Goal: Complete application form

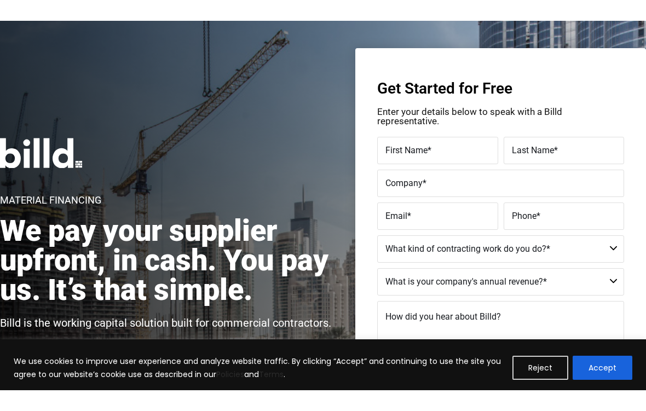
scroll to position [30, 0]
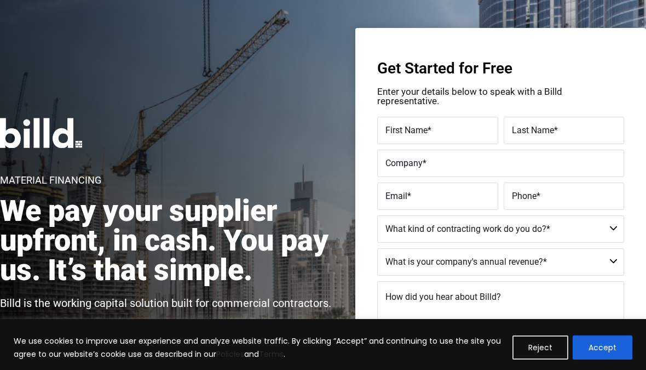
click at [398, 130] on span "First Name" at bounding box center [407, 130] width 42 height 10
click at [398, 130] on input "First Name *" at bounding box center [437, 130] width 121 height 27
type input "[PERSON_NAME]"
click at [531, 127] on span "Last Name" at bounding box center [533, 130] width 42 height 10
click at [531, 127] on input "Last Name *" at bounding box center [564, 130] width 121 height 27
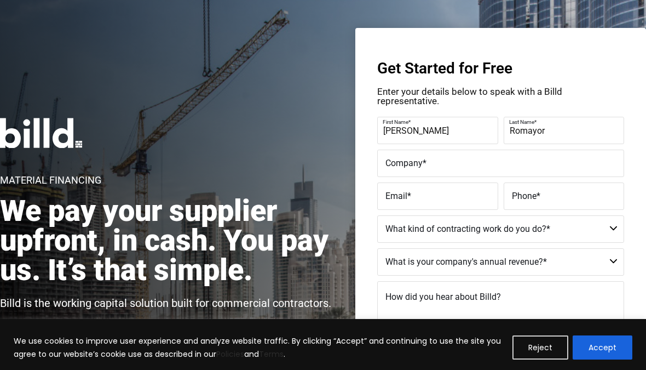
type input "Romayor"
click at [395, 154] on input "Company *" at bounding box center [500, 163] width 247 height 27
type input "Pacific Partitions Commercial"
click at [393, 198] on span "Email" at bounding box center [397, 196] width 22 height 10
click at [393, 198] on input "Email *" at bounding box center [437, 195] width 121 height 27
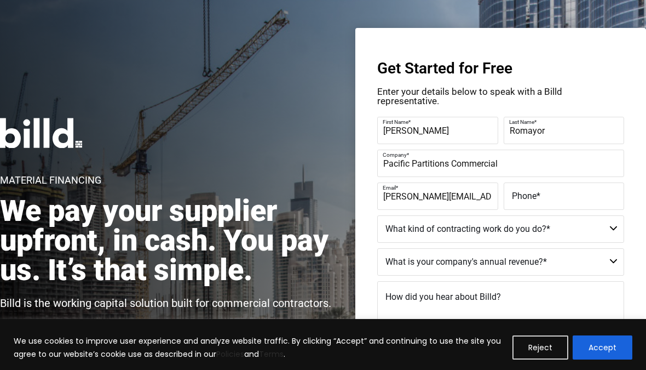
type input "[PERSON_NAME][EMAIL_ADDRESS][DOMAIN_NAME]"
click at [541, 204] on input "Phone *" at bounding box center [564, 195] width 121 height 27
type input "[PHONE_NUMBER]"
click at [614, 228] on select "Commercial Commercial and Residential Residential Not a Contractor" at bounding box center [500, 228] width 247 height 27
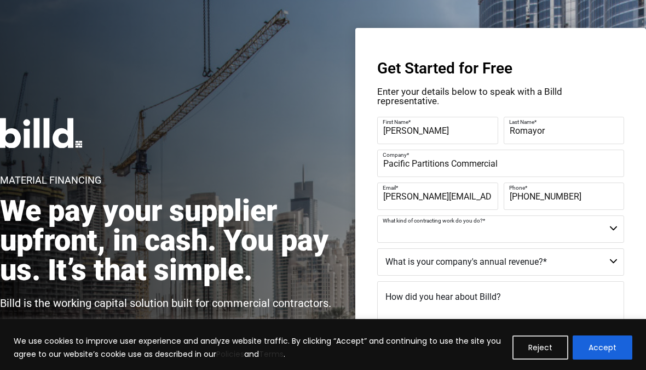
select select "Commercial"
click at [612, 260] on select "$40M + $25M - $40M $8M - $25M $4M - $8M $2M - $4M $1M - $2M Less than $1M" at bounding box center [500, 261] width 247 height 27
select select "$1M - $2M"
click at [508, 312] on textarea "How did you hear about Billd?" at bounding box center [500, 308] width 247 height 55
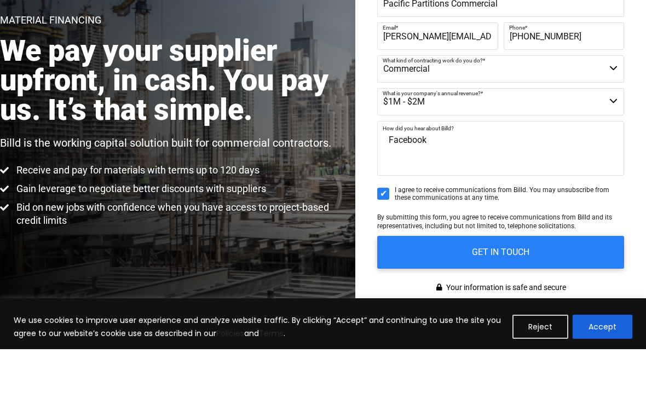
scroll to position [131, 0]
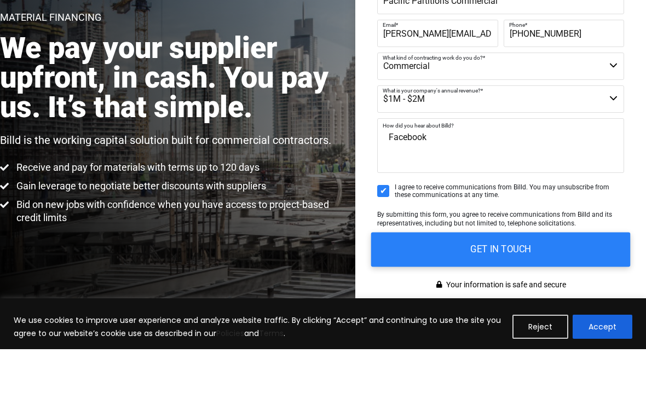
type textarea "Facebook"
click at [513, 294] on input "GET IN TOUCH" at bounding box center [501, 311] width 260 height 35
